Goal: Browse casually

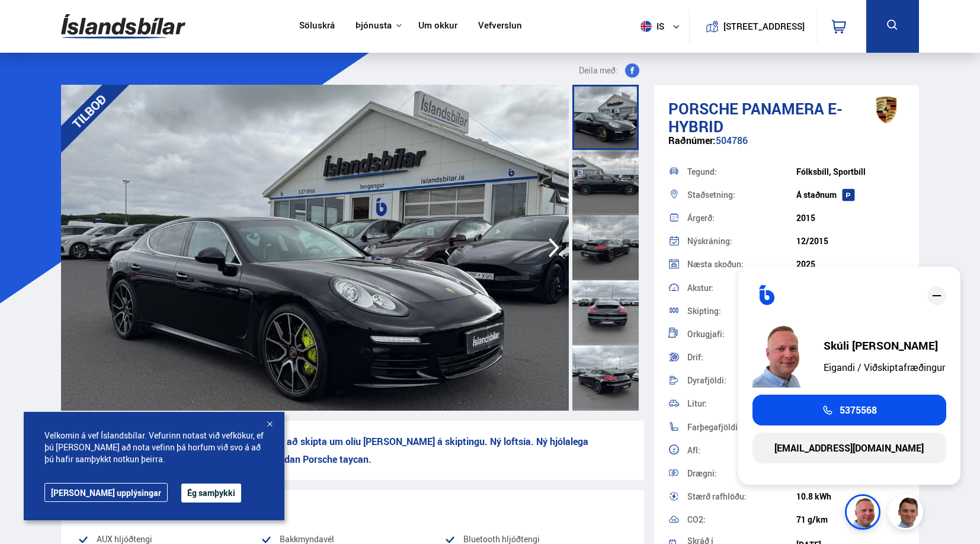
click at [550, 244] on icon "button" at bounding box center [554, 247] width 24 height 28
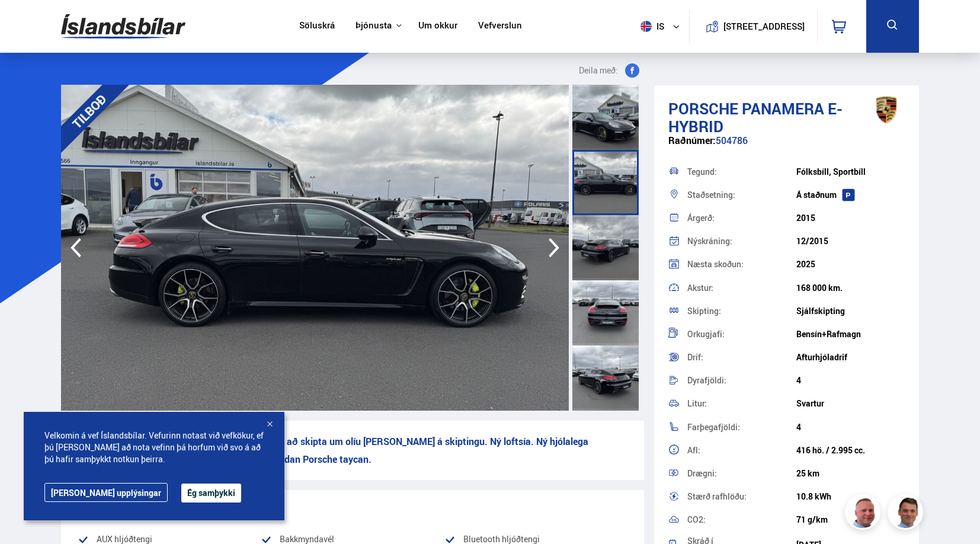
click at [550, 244] on icon "button" at bounding box center [554, 247] width 24 height 28
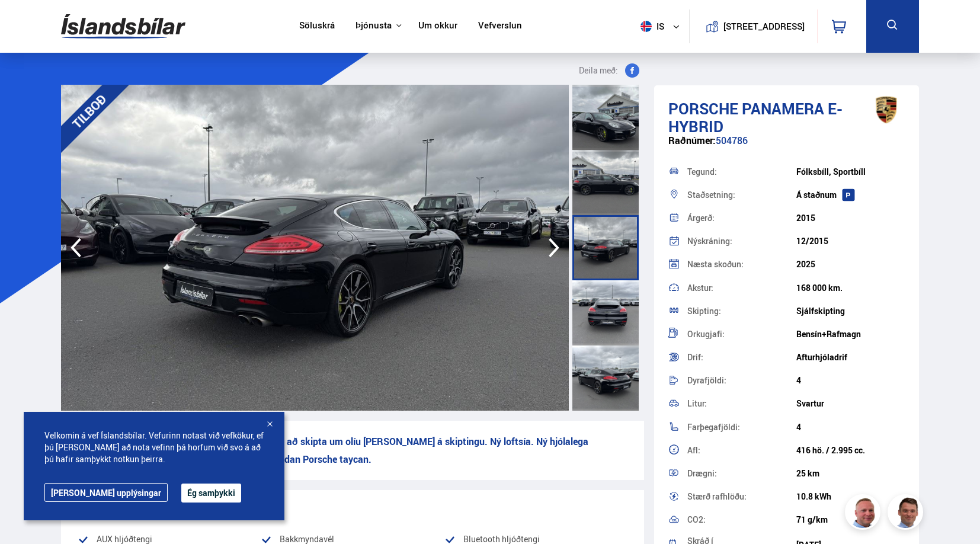
click at [550, 244] on icon "button" at bounding box center [554, 247] width 24 height 28
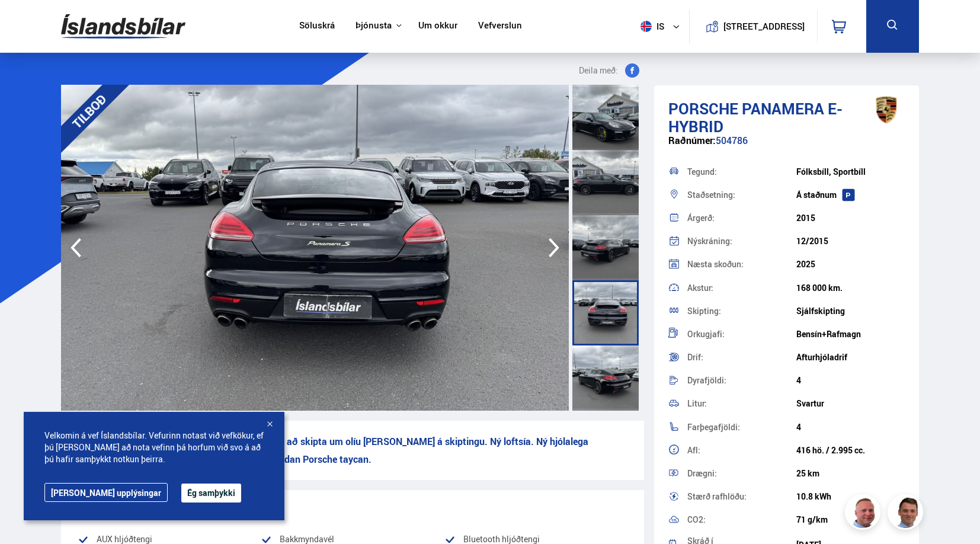
click at [549, 238] on icon "button" at bounding box center [554, 247] width 24 height 28
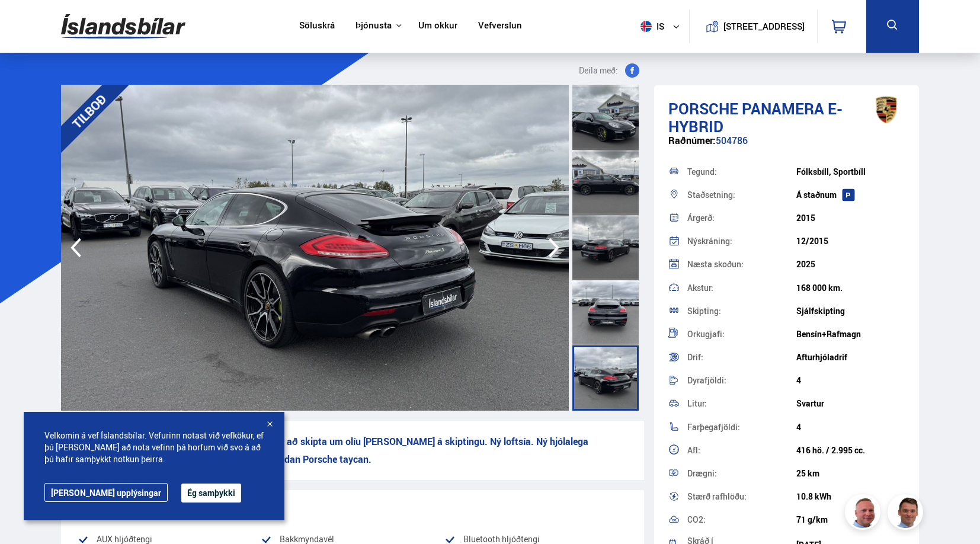
click at [549, 238] on icon "button" at bounding box center [554, 247] width 24 height 28
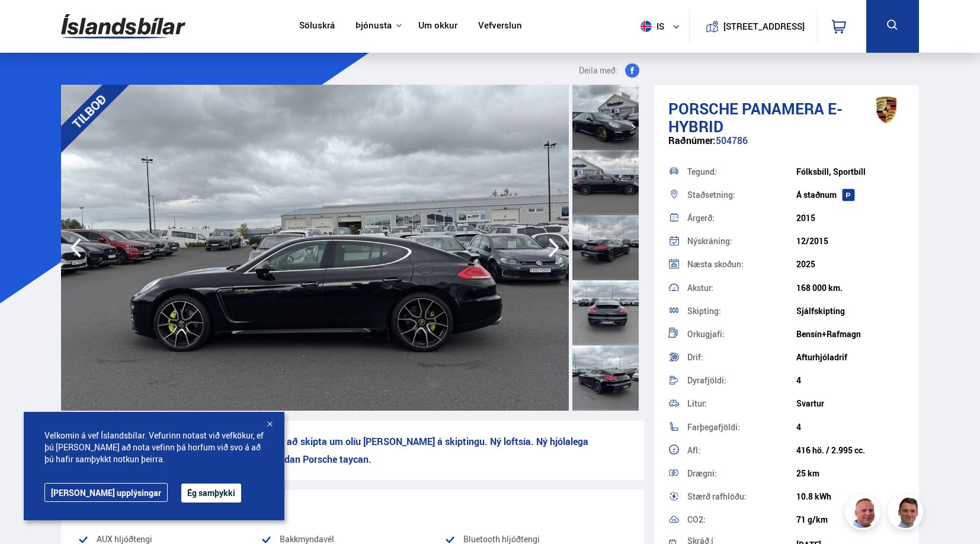
click at [549, 238] on icon "button" at bounding box center [554, 247] width 24 height 28
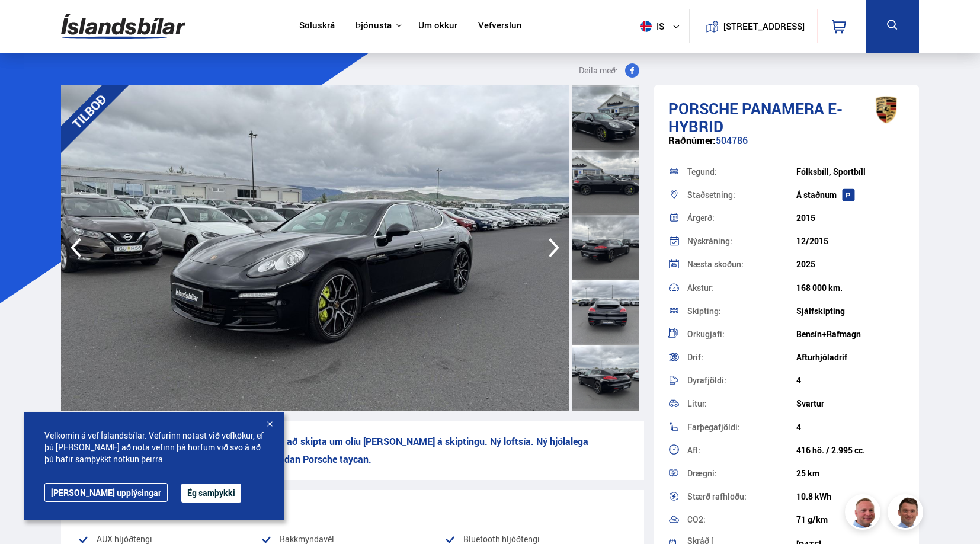
click at [549, 238] on icon "button" at bounding box center [554, 247] width 24 height 28
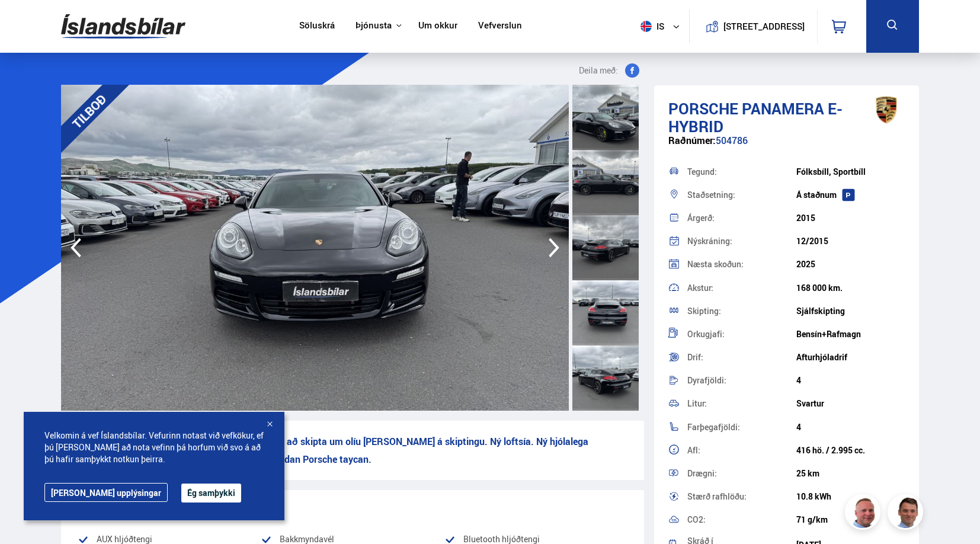
click at [549, 238] on icon "button" at bounding box center [554, 247] width 24 height 28
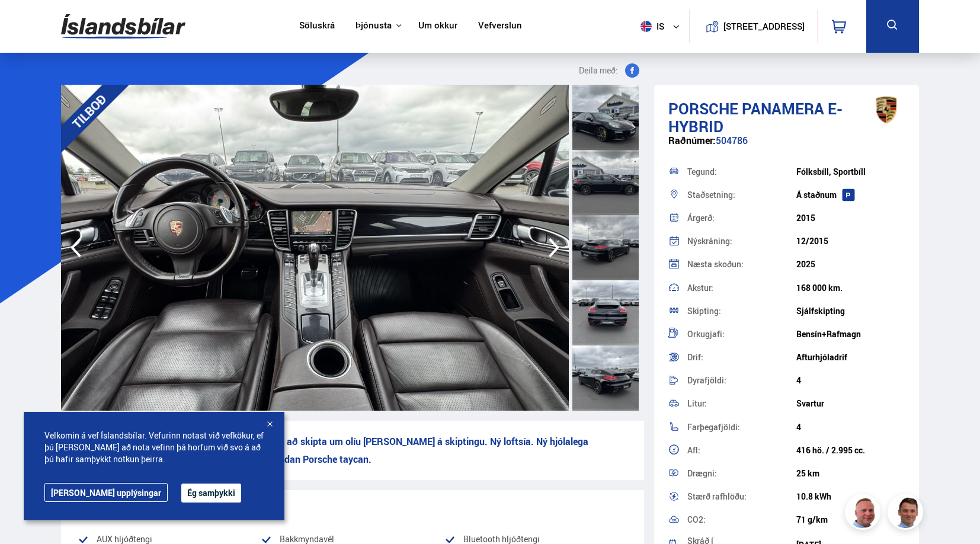
click at [549, 238] on icon "button" at bounding box center [554, 247] width 24 height 28
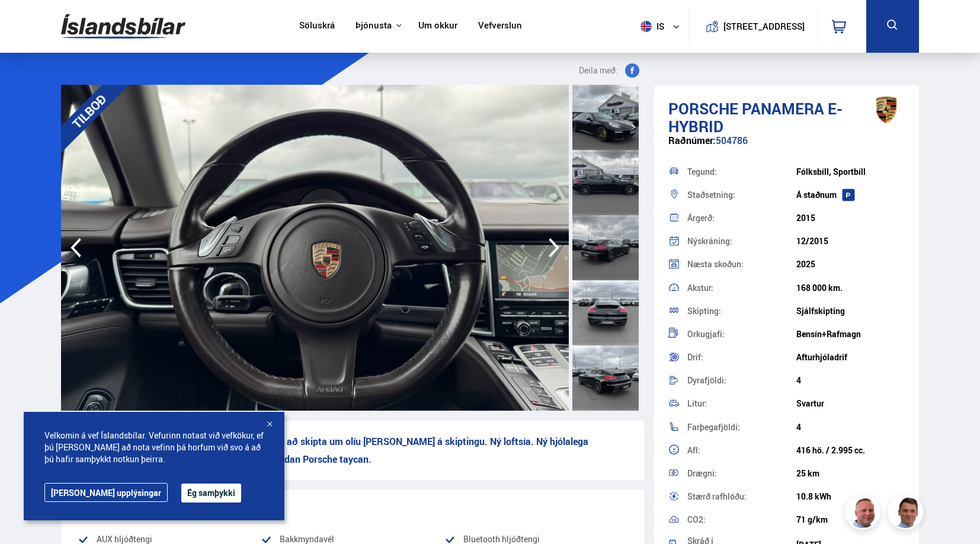
click at [549, 238] on icon "button" at bounding box center [554, 247] width 24 height 28
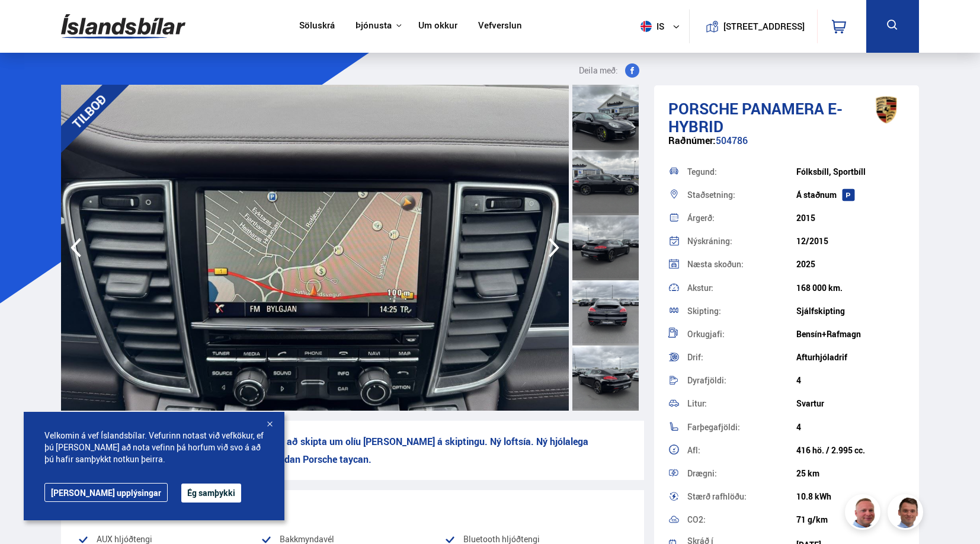
click at [549, 238] on icon "button" at bounding box center [554, 247] width 24 height 28
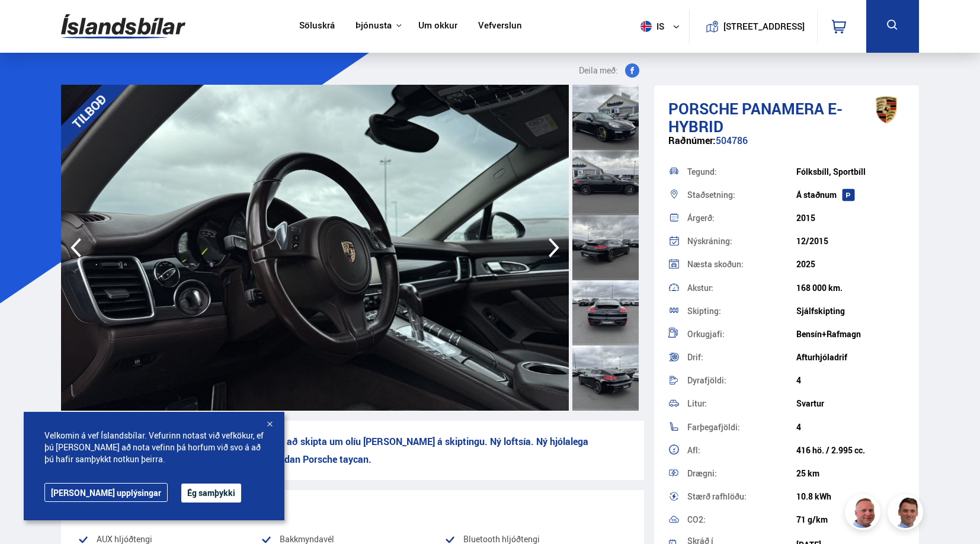
click at [549, 238] on icon "button" at bounding box center [554, 247] width 24 height 28
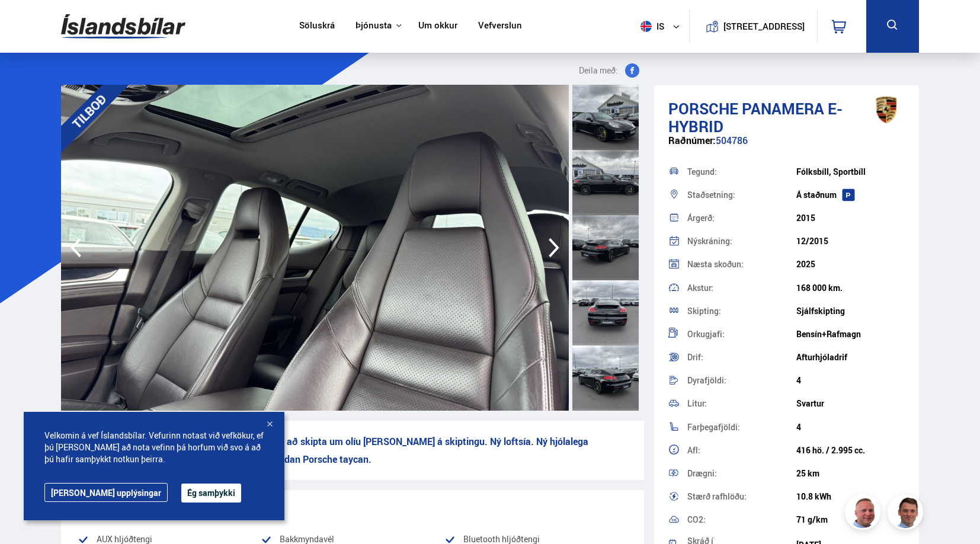
click at [549, 238] on icon "button" at bounding box center [554, 247] width 24 height 28
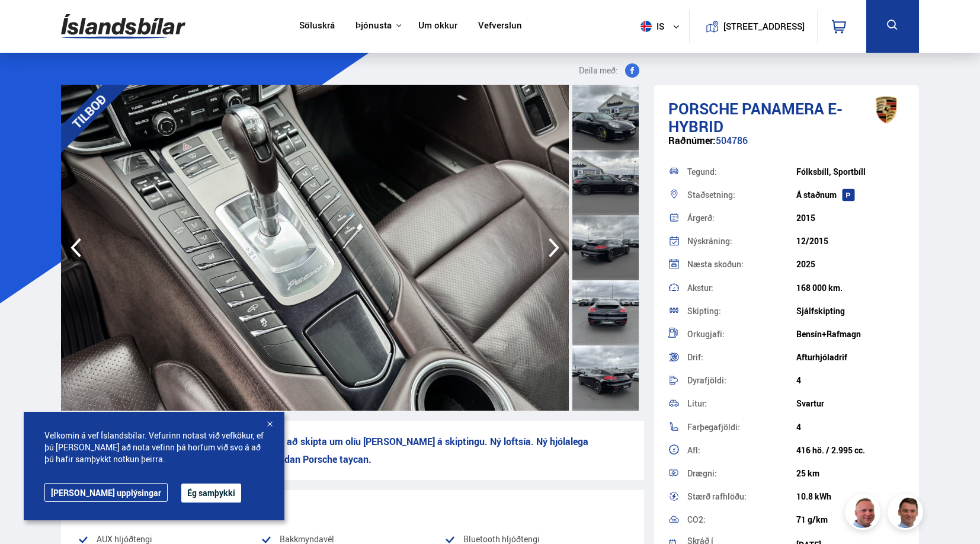
click at [549, 238] on icon "button" at bounding box center [554, 247] width 24 height 28
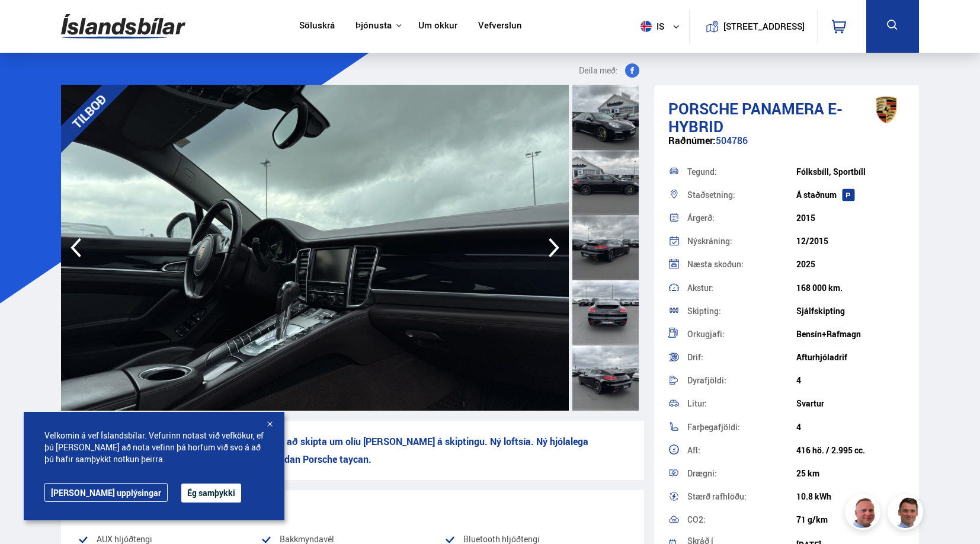
click at [549, 238] on icon "button" at bounding box center [554, 247] width 24 height 28
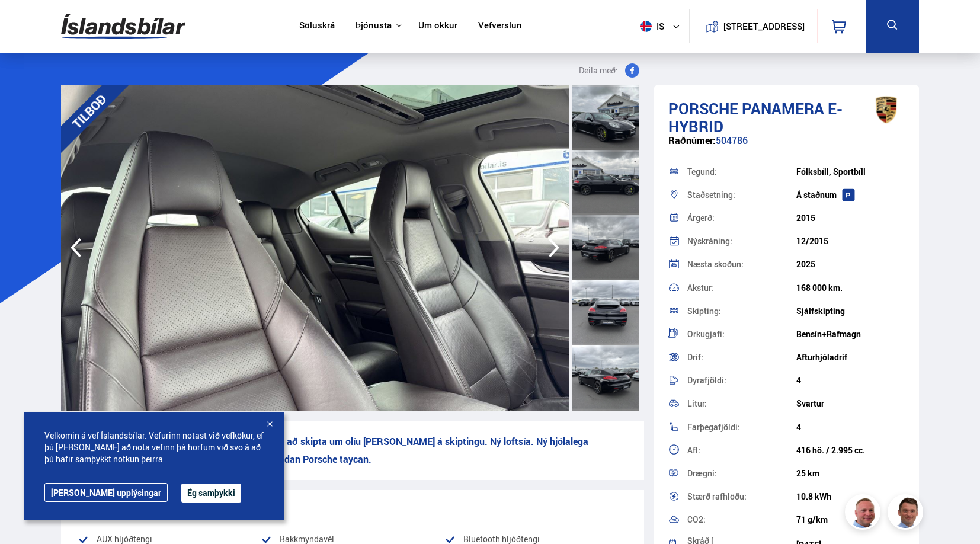
click at [549, 238] on icon "button" at bounding box center [554, 247] width 24 height 28
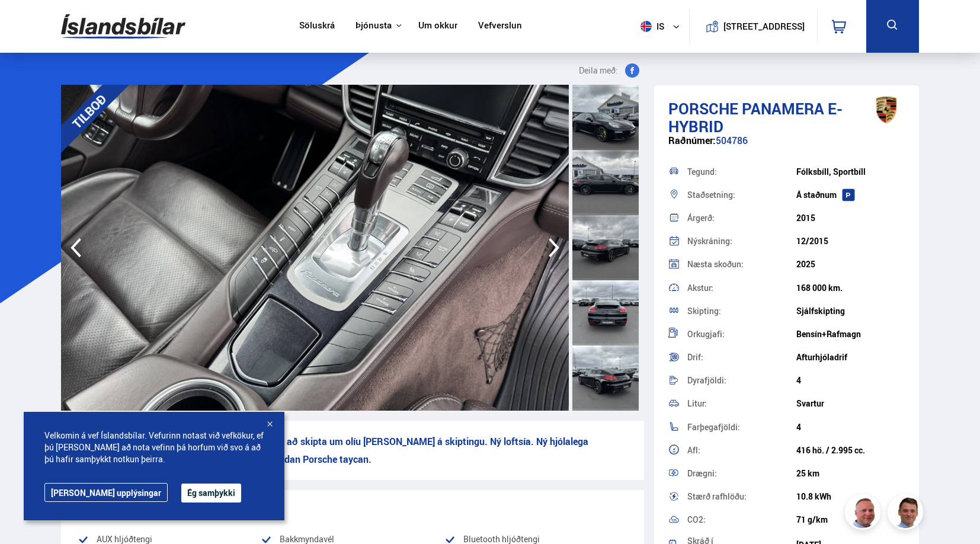
click at [549, 238] on icon "button" at bounding box center [554, 247] width 24 height 28
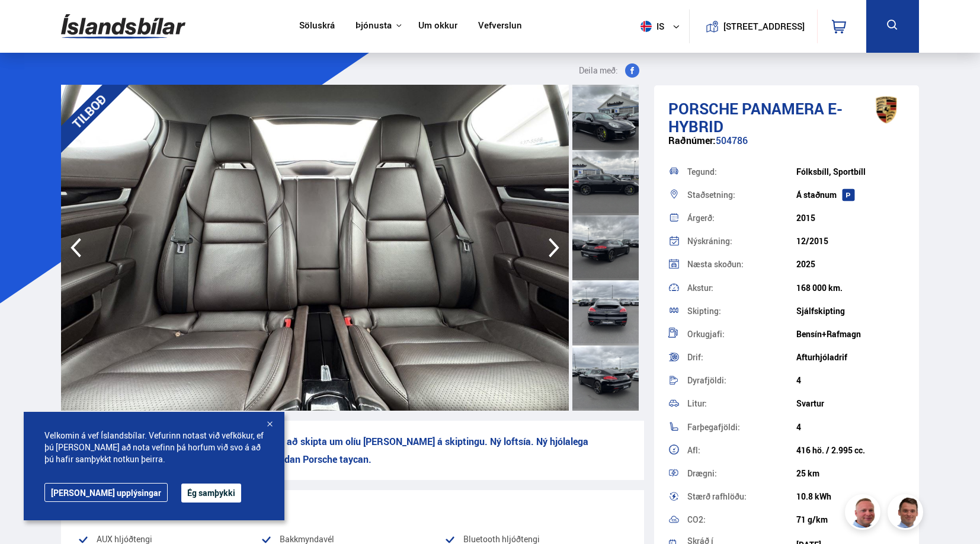
click at [549, 238] on icon "button" at bounding box center [554, 247] width 24 height 28
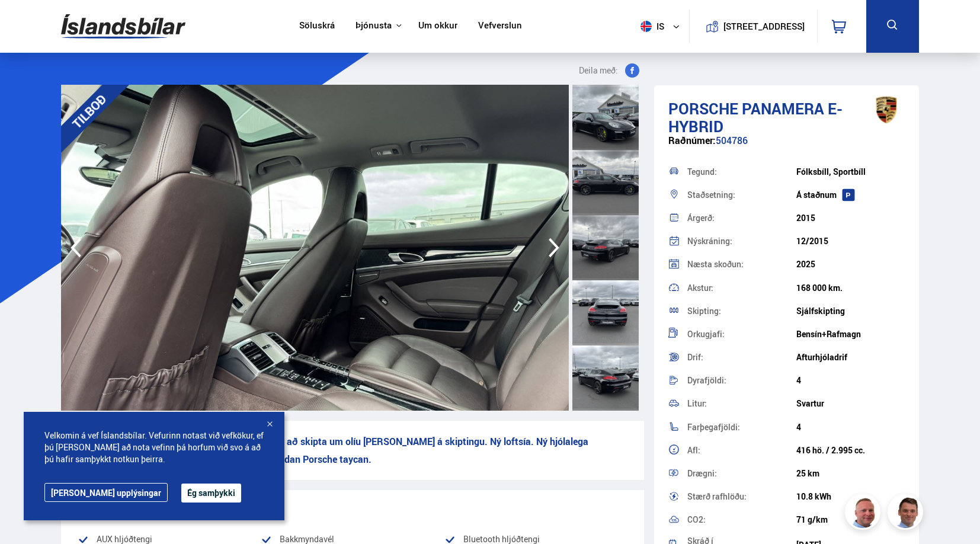
click at [549, 238] on icon "button" at bounding box center [554, 247] width 24 height 28
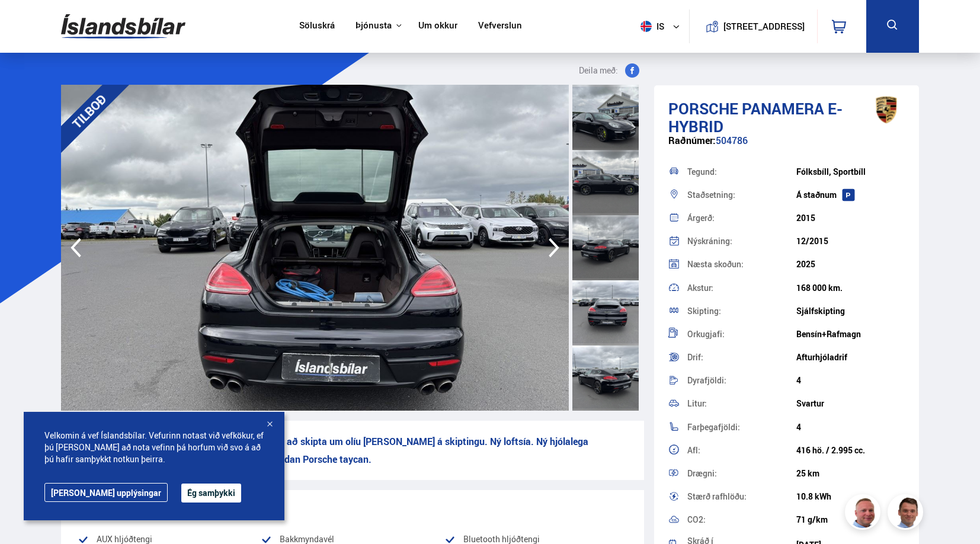
click at [549, 238] on icon "button" at bounding box center [554, 247] width 24 height 28
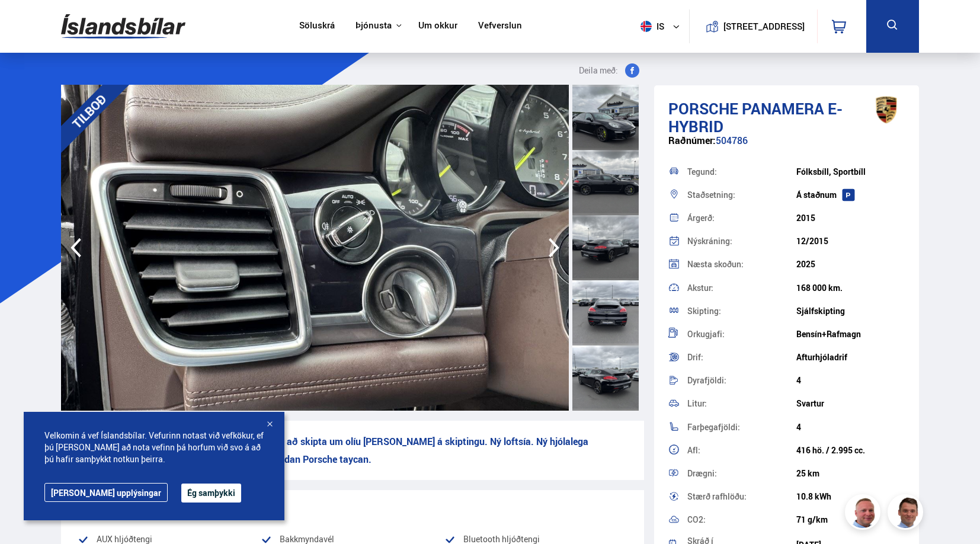
click at [549, 238] on icon "button" at bounding box center [554, 247] width 24 height 28
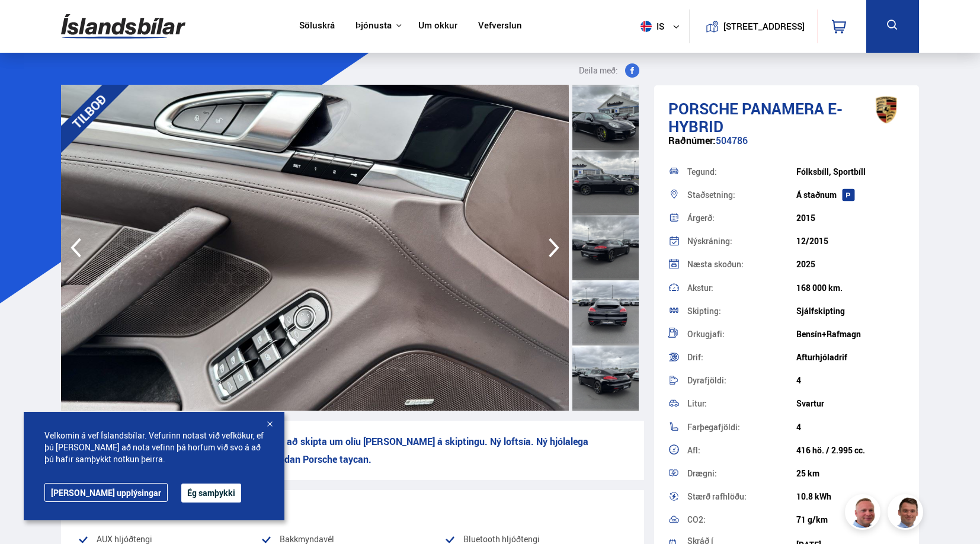
click at [549, 238] on icon "button" at bounding box center [554, 247] width 24 height 28
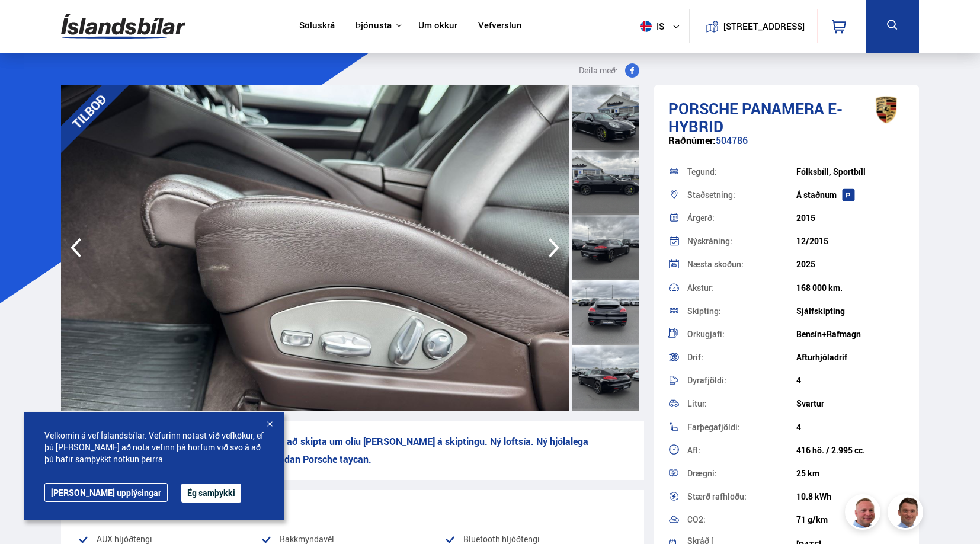
click at [549, 238] on icon "button" at bounding box center [554, 247] width 24 height 28
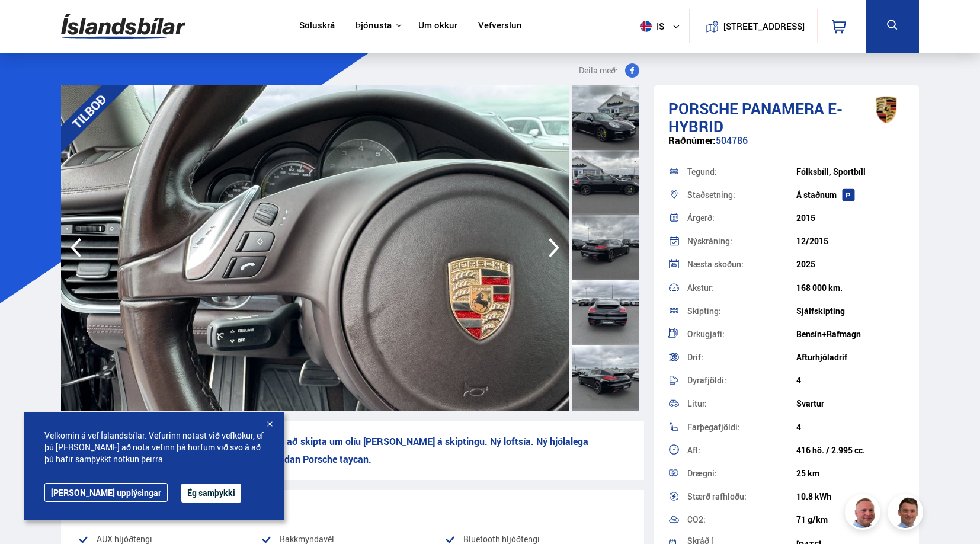
click at [549, 238] on icon "button" at bounding box center [554, 247] width 24 height 28
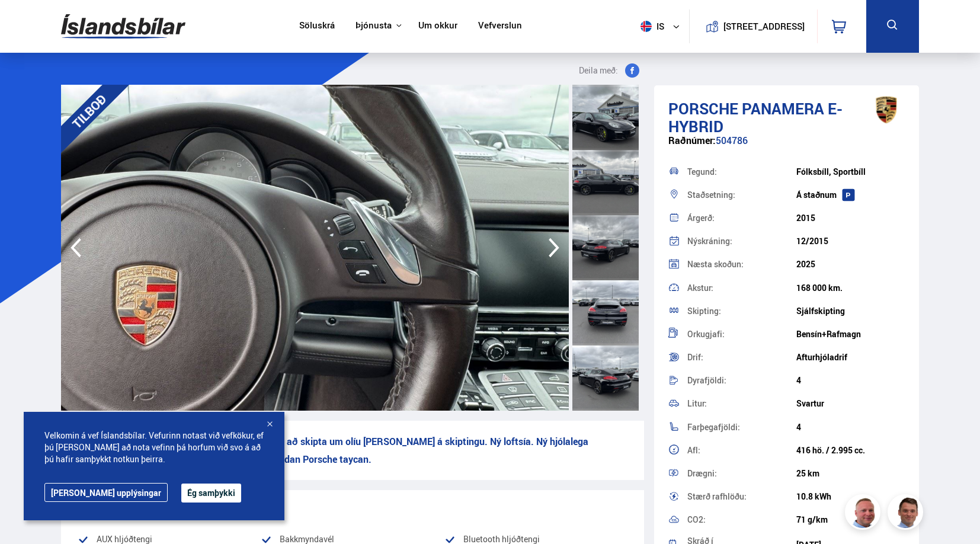
click at [549, 238] on icon "button" at bounding box center [554, 247] width 24 height 28
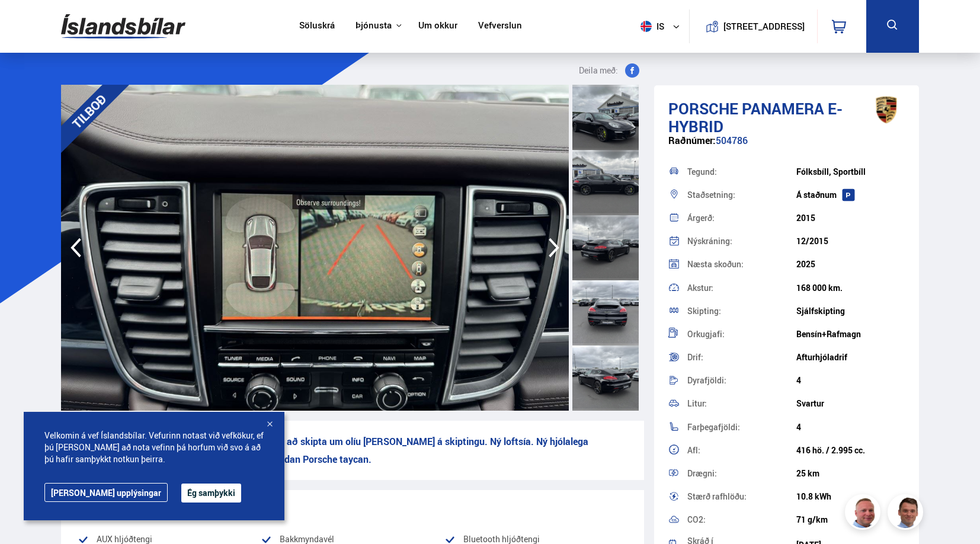
click at [549, 238] on icon "button" at bounding box center [554, 247] width 24 height 28
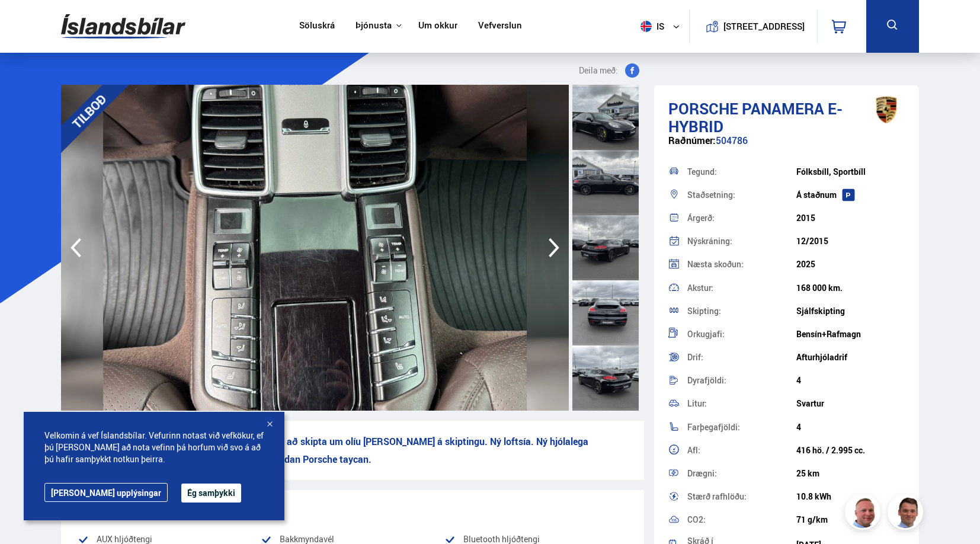
click at [548, 238] on icon "button" at bounding box center [554, 247] width 24 height 28
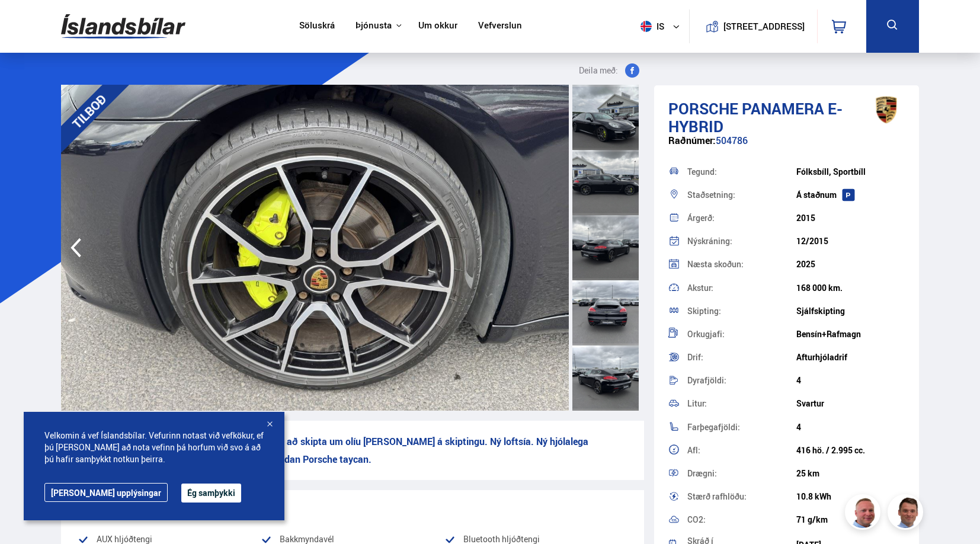
click at [548, 238] on img at bounding box center [315, 248] width 508 height 326
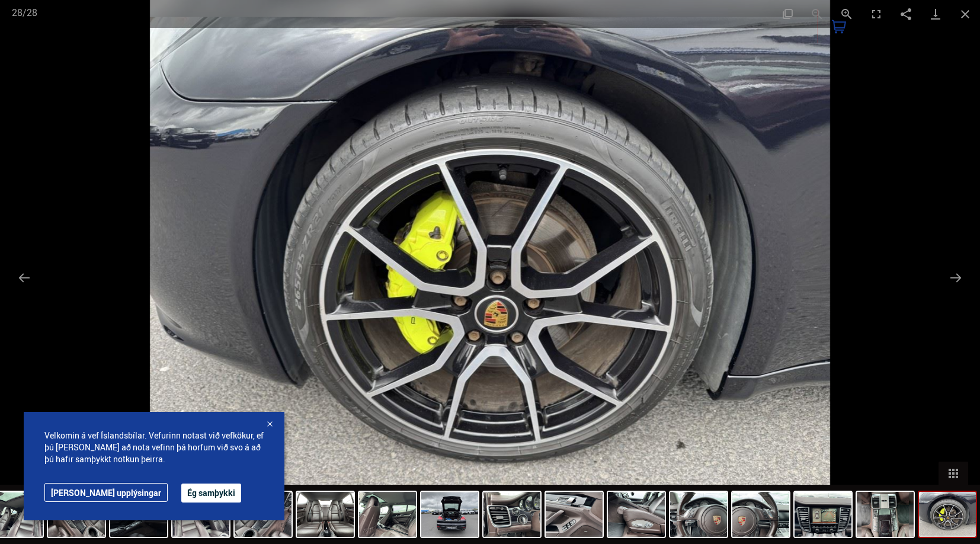
click at [548, 238] on img at bounding box center [490, 272] width 680 height 544
click at [965, 15] on button "Close gallery" at bounding box center [965, 14] width 30 height 28
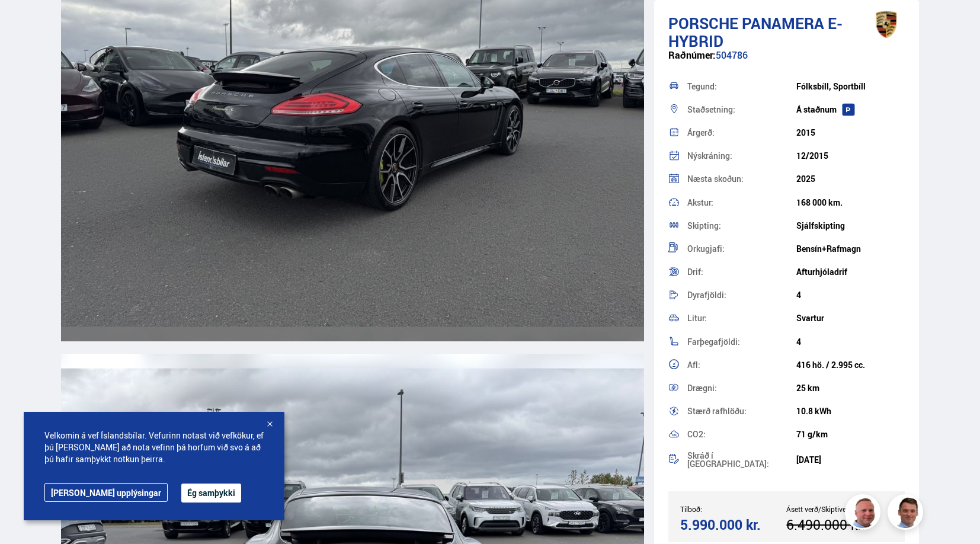
scroll to position [2725, 0]
